Goal: Task Accomplishment & Management: Complete application form

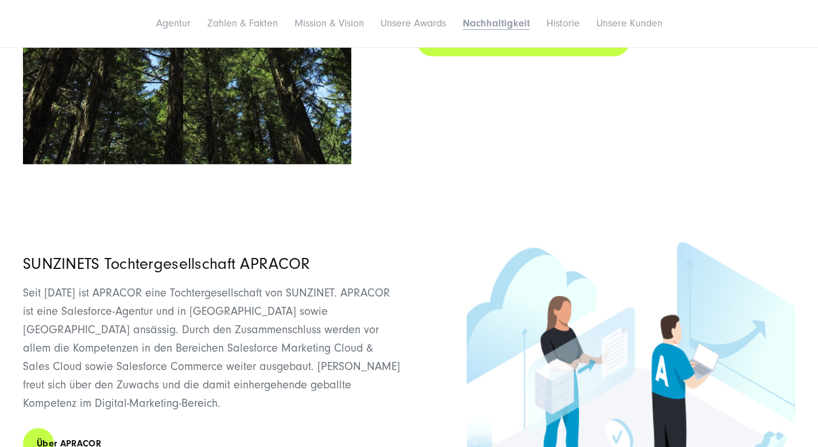
click at [536, 57] on link "Mehr über Nachhaltigkeit bei [SWIFT_CODE]" at bounding box center [523, 41] width 213 height 33
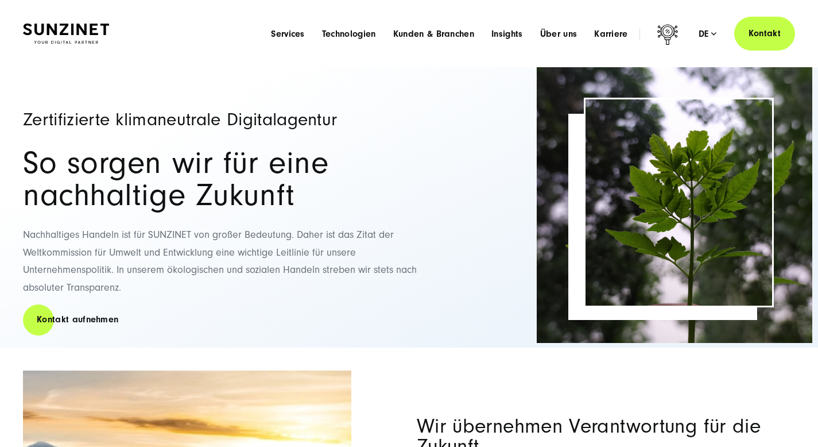
click at [609, 33] on li "Karriere Menu Willkommen bei SUNZINET! Bei uns warten neben spannenden Projekte…" at bounding box center [611, 34] width 51 height 12
click at [606, 40] on span "Karriere" at bounding box center [611, 33] width 34 height 11
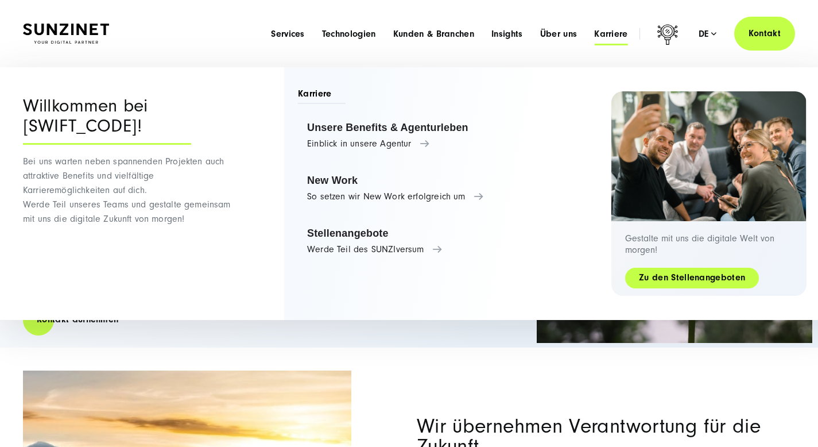
click at [676, 284] on link "Zu den Stellenangeboten" at bounding box center [692, 277] width 134 height 13
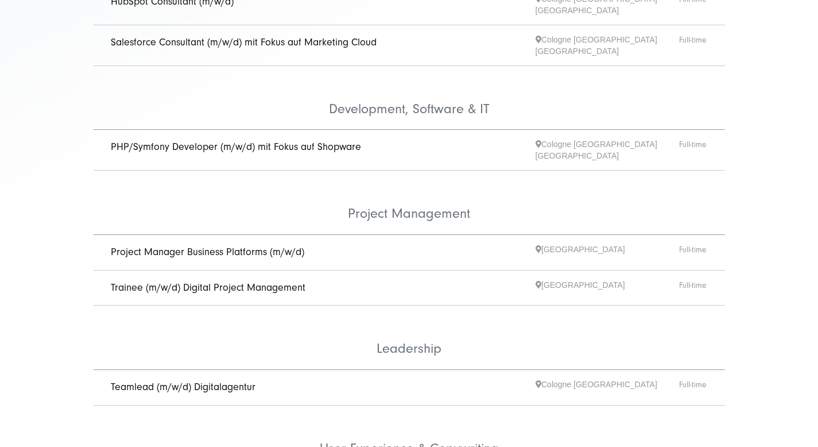
scroll to position [427, 0]
click at [285, 288] on link "Trainee (m/w/d) Digital Project Management" at bounding box center [208, 287] width 195 height 12
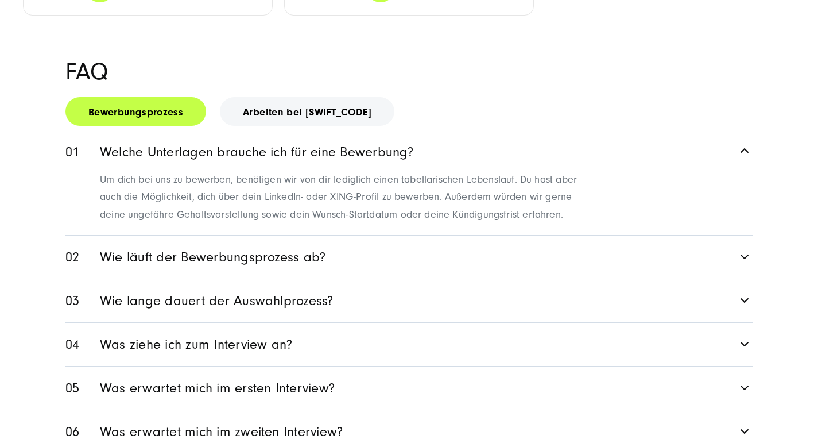
scroll to position [1700, 0]
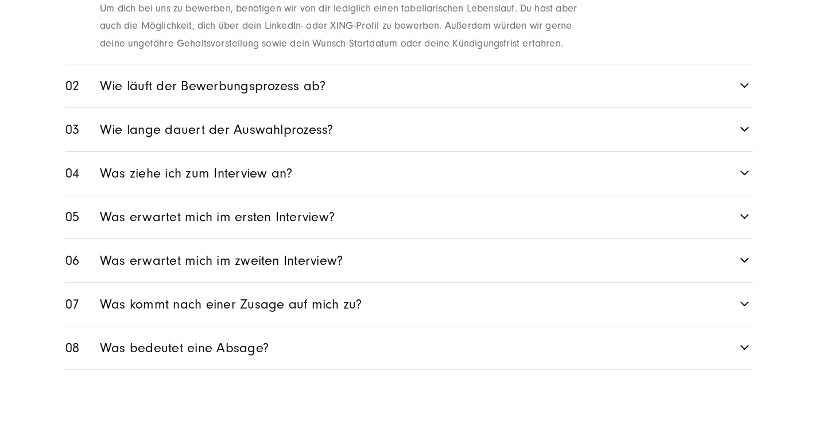
click at [196, 195] on link "Was ziehe ich zum Interview an?" at bounding box center [408, 173] width 687 height 43
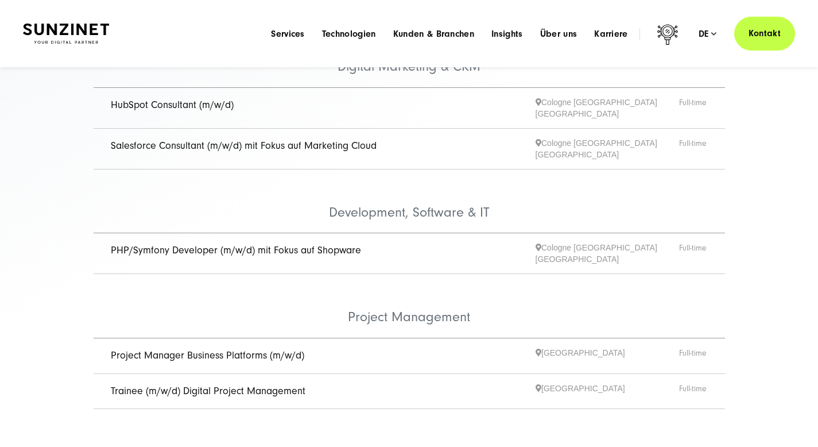
scroll to position [0, 0]
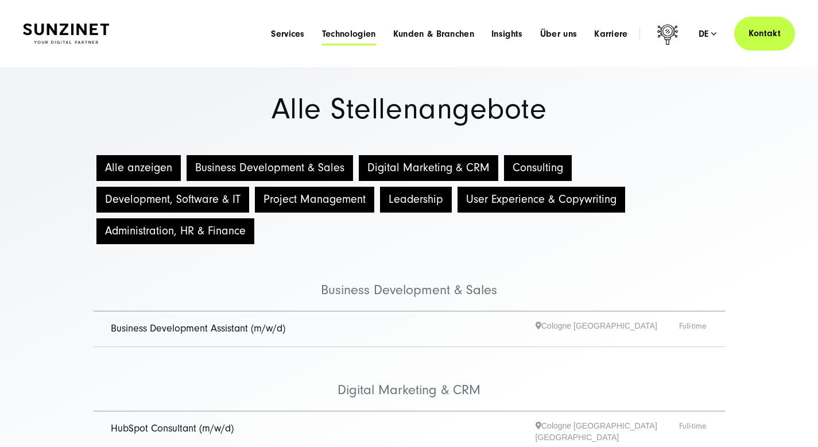
click at [322, 37] on span "Technologien" at bounding box center [349, 33] width 54 height 11
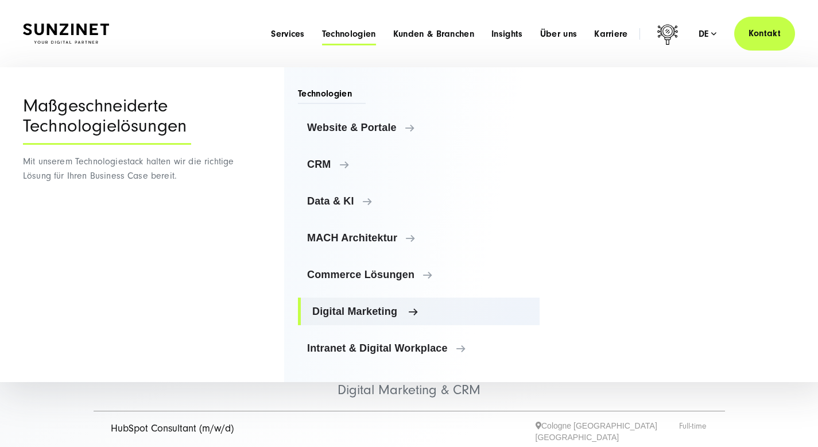
click at [426, 317] on span "Digital Marketing" at bounding box center [421, 311] width 218 height 11
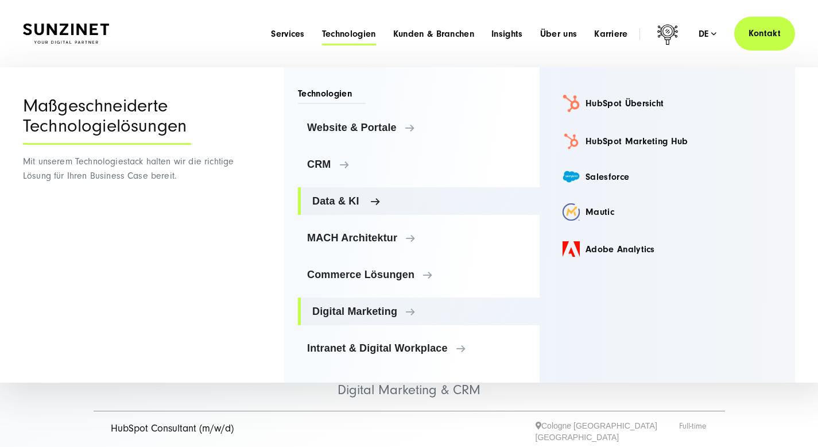
click at [388, 207] on span "Data & KI" at bounding box center [421, 200] width 218 height 11
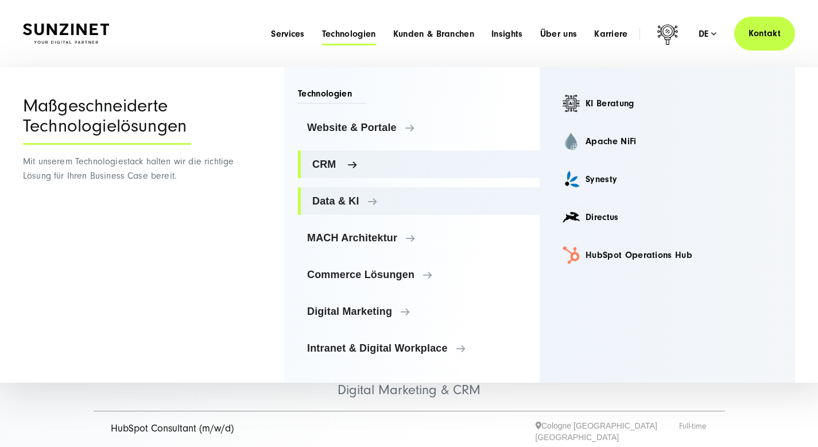
click at [408, 178] on link "CRM" at bounding box center [419, 164] width 242 height 28
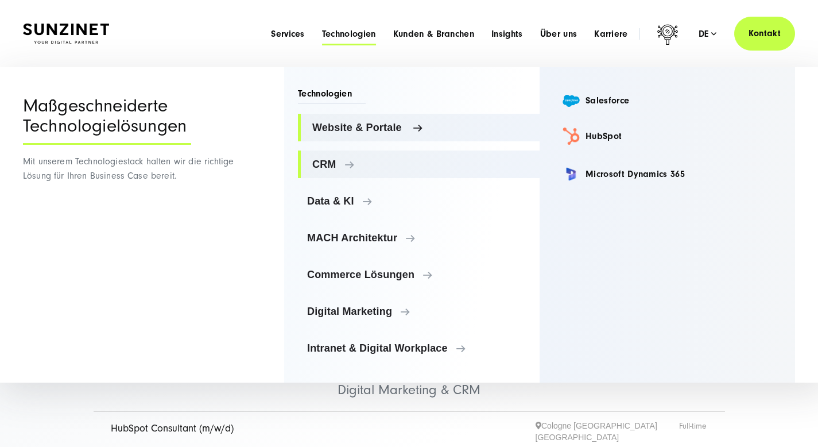
click at [412, 133] on span "Website & Portale" at bounding box center [421, 127] width 218 height 11
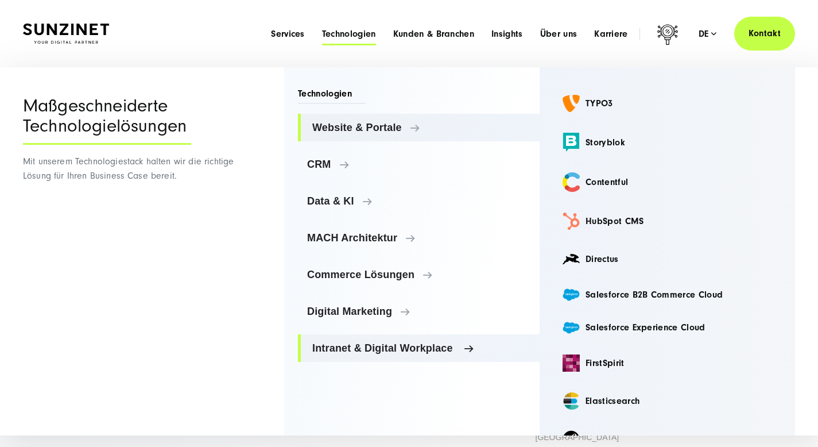
click at [432, 354] on span "Intranet & Digital Workplace" at bounding box center [421, 347] width 218 height 11
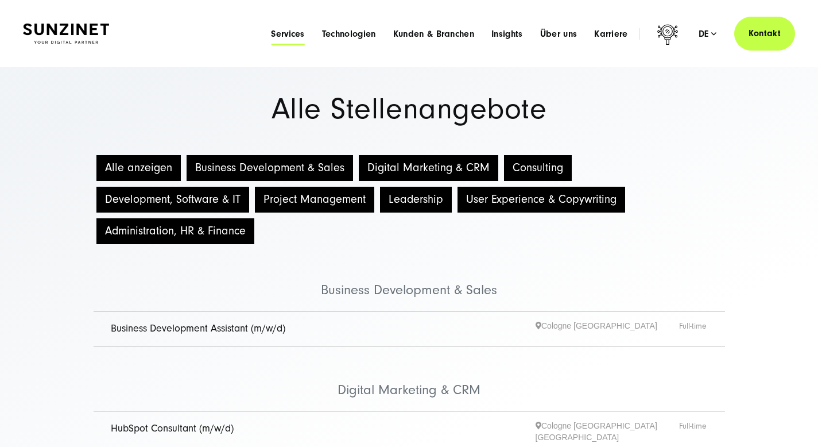
click at [271, 40] on span "Services" at bounding box center [288, 33] width 34 height 11
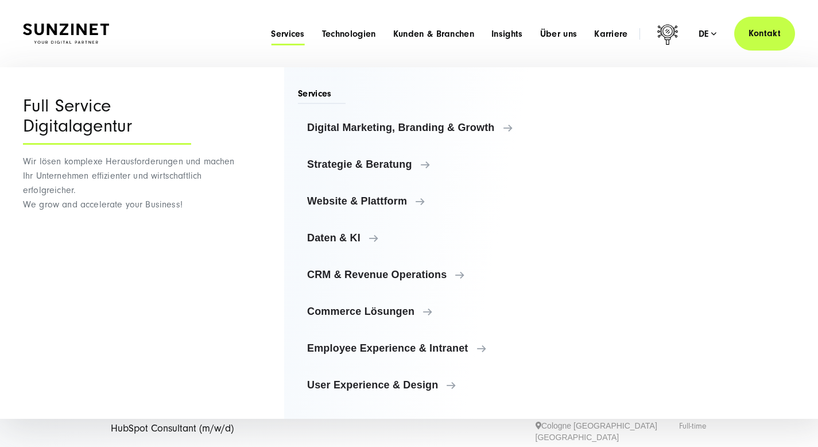
click at [271, 40] on span "Services" at bounding box center [288, 33] width 34 height 11
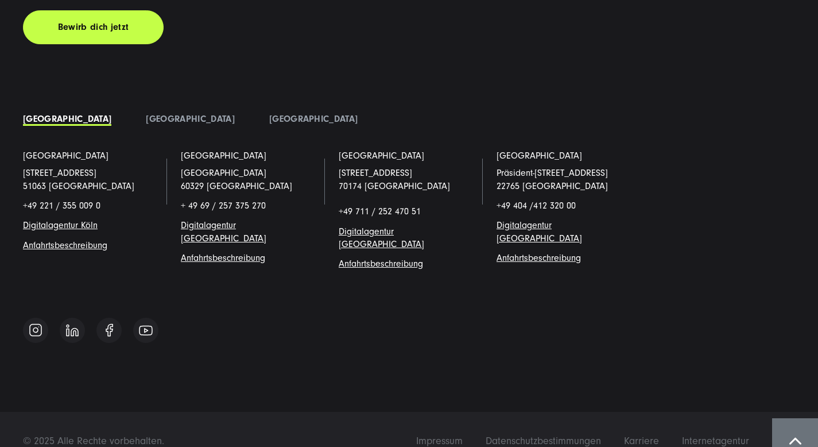
scroll to position [2921, 0]
